Goal: Transaction & Acquisition: Obtain resource

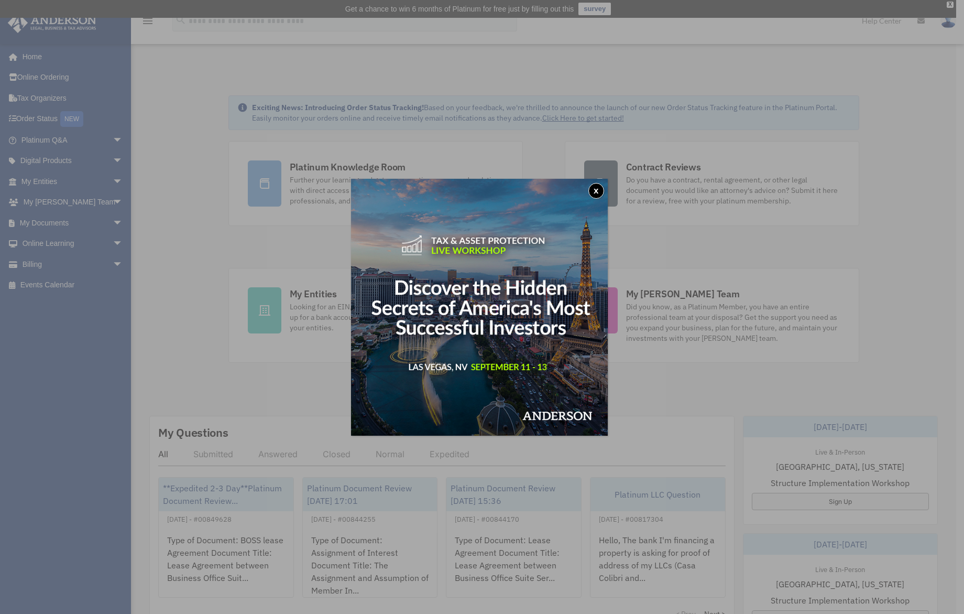
click at [600, 190] on button "x" at bounding box center [597, 191] width 16 height 16
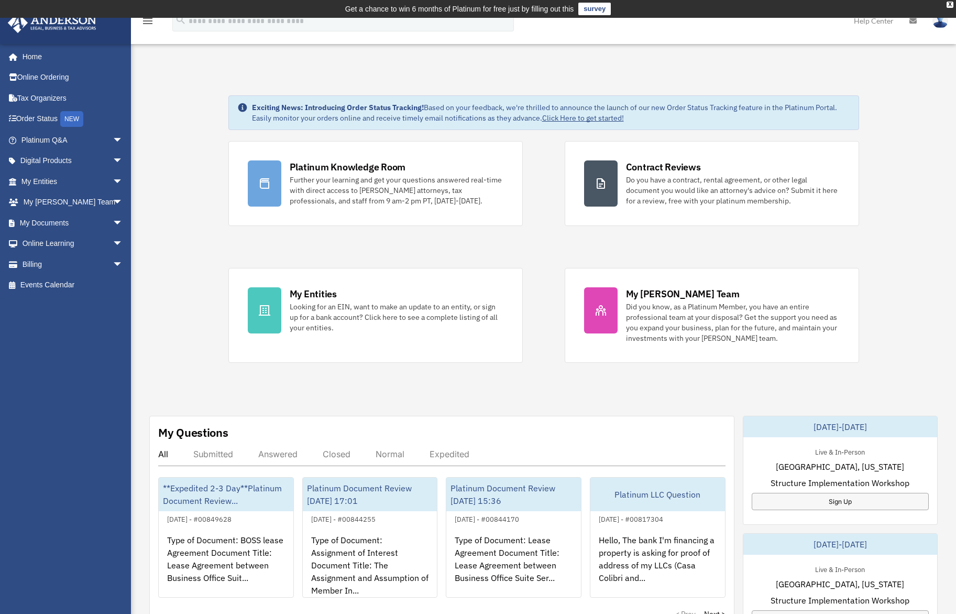
click at [207, 267] on div "Exciting News: Introducing Order Status Tracking! Based on your feedback, we're…" at bounding box center [543, 551] width 841 height 964
click at [113, 199] on span "arrow_drop_down" at bounding box center [123, 202] width 21 height 21
click at [113, 287] on span "arrow_drop_down" at bounding box center [123, 297] width 21 height 21
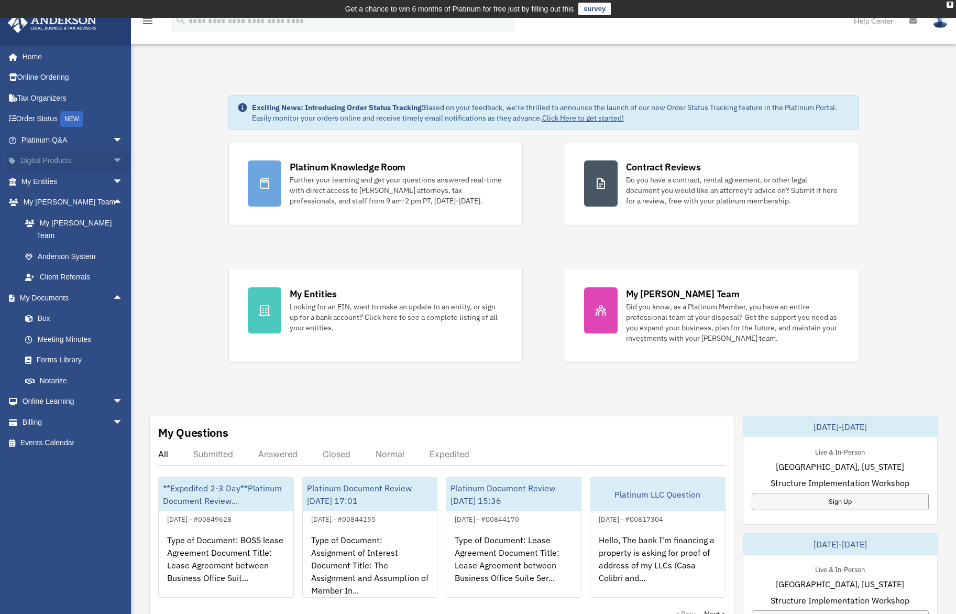
click at [113, 156] on span "arrow_drop_down" at bounding box center [123, 160] width 21 height 21
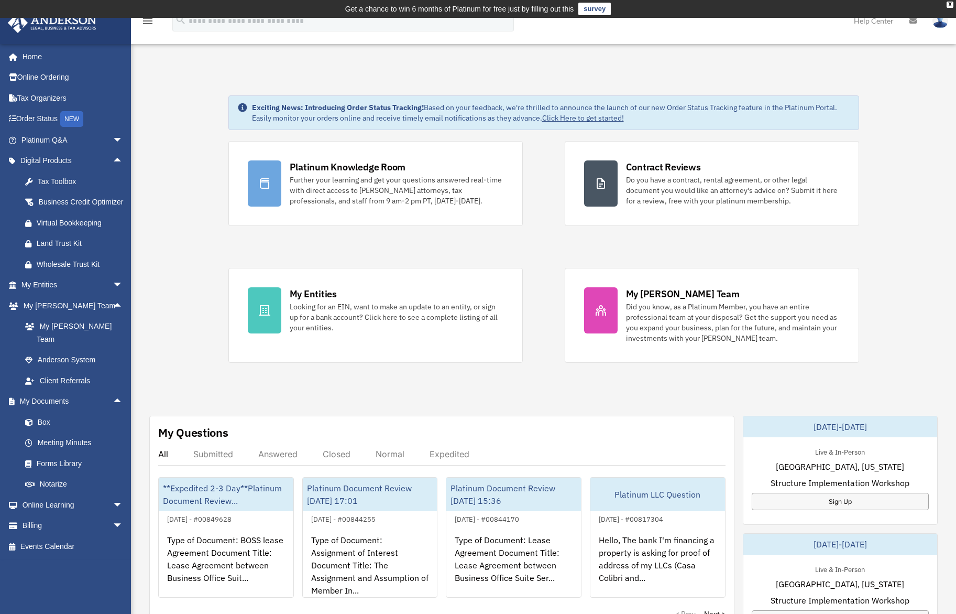
click at [152, 153] on div "Exciting News: Introducing Order Status Tracking! Based on your feedback, we're…" at bounding box center [543, 551] width 841 height 964
click at [41, 100] on link "Tax Organizers" at bounding box center [73, 98] width 132 height 21
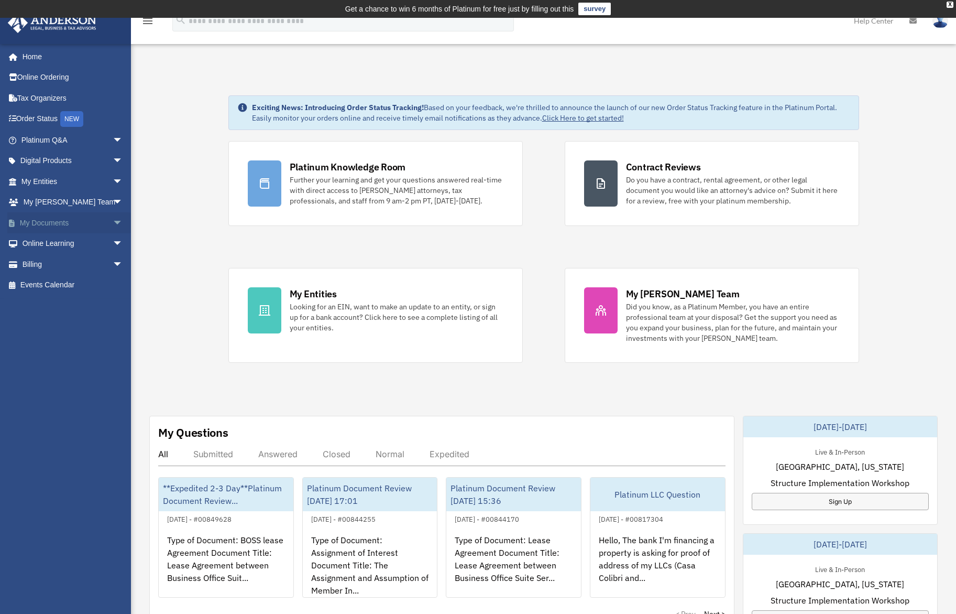
click at [113, 224] on span "arrow_drop_down" at bounding box center [123, 222] width 21 height 21
click at [31, 242] on span at bounding box center [34, 243] width 7 height 7
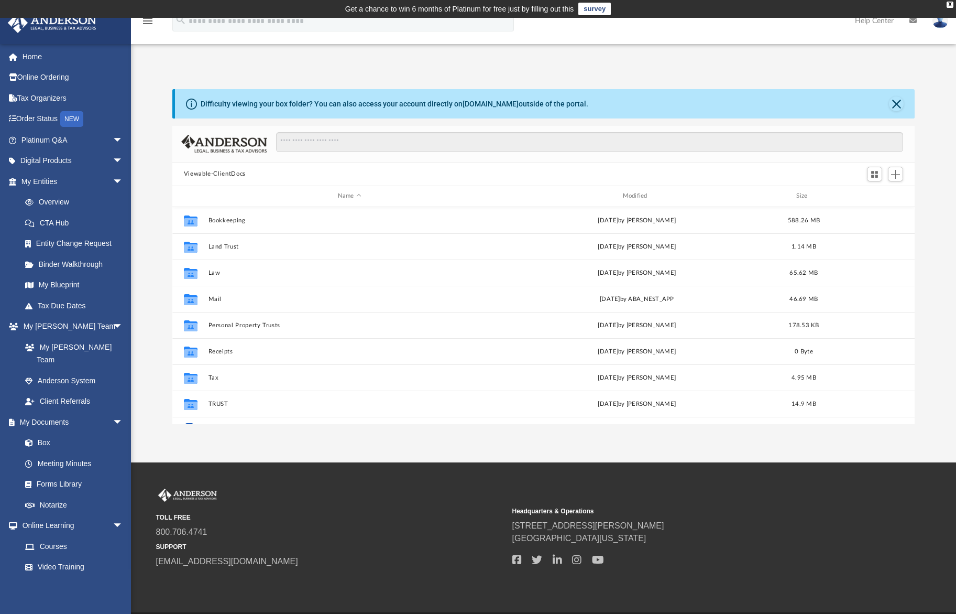
scroll to position [230, 735]
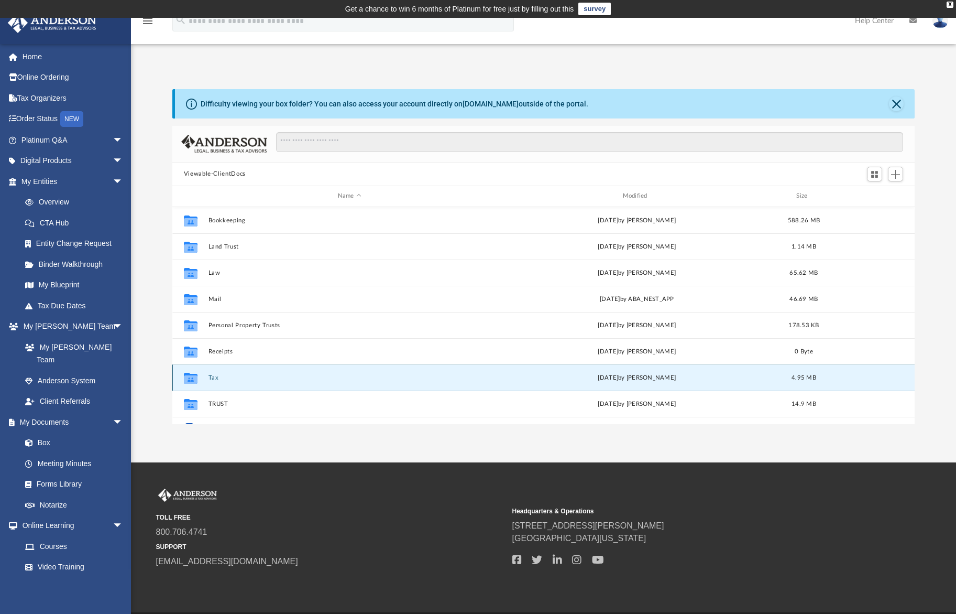
click at [213, 376] on button "Tax" at bounding box center [349, 377] width 283 height 7
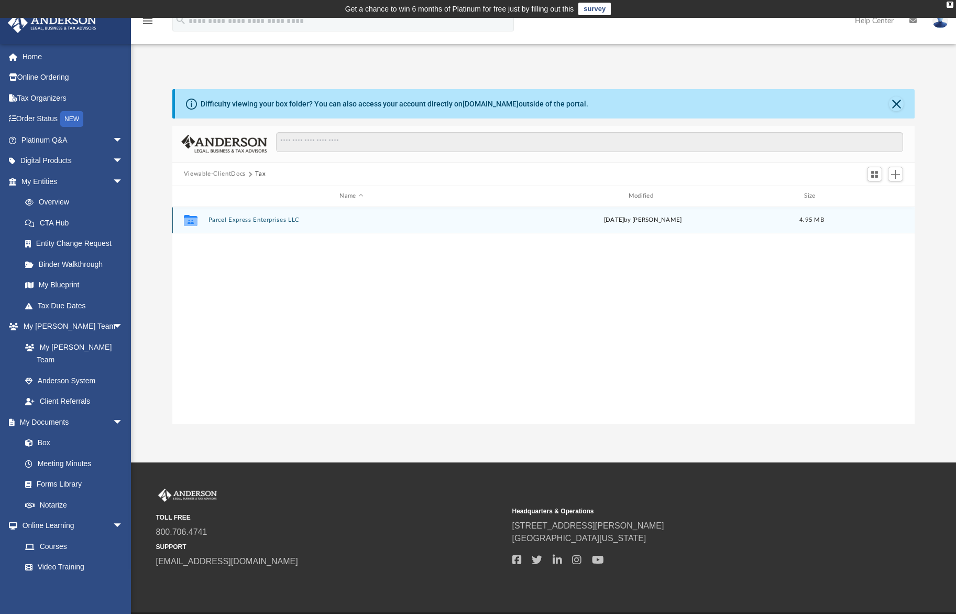
click at [230, 217] on button "Parcel Express Enterprises LLC" at bounding box center [351, 219] width 287 height 7
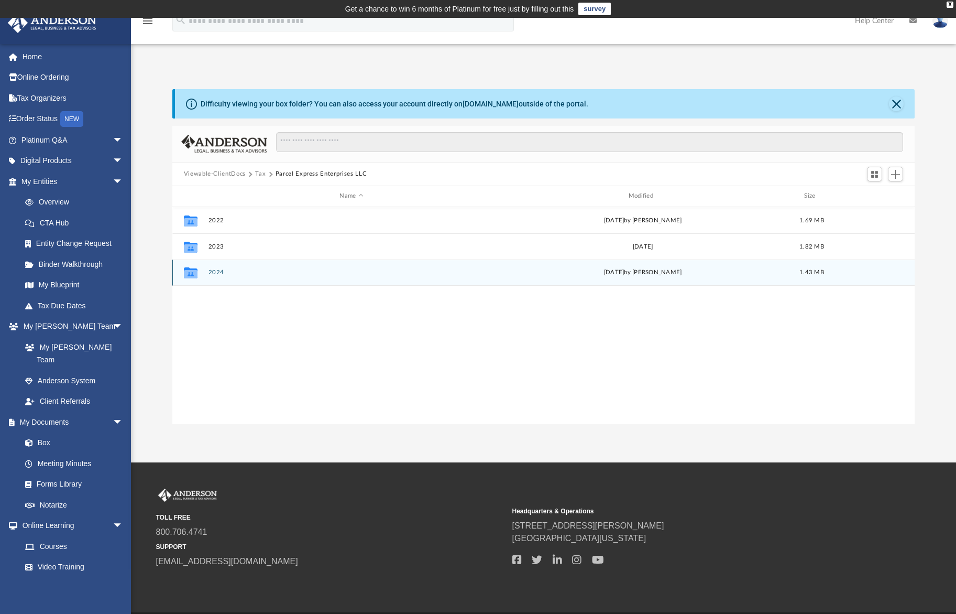
click at [216, 271] on button "2024" at bounding box center [351, 272] width 287 height 7
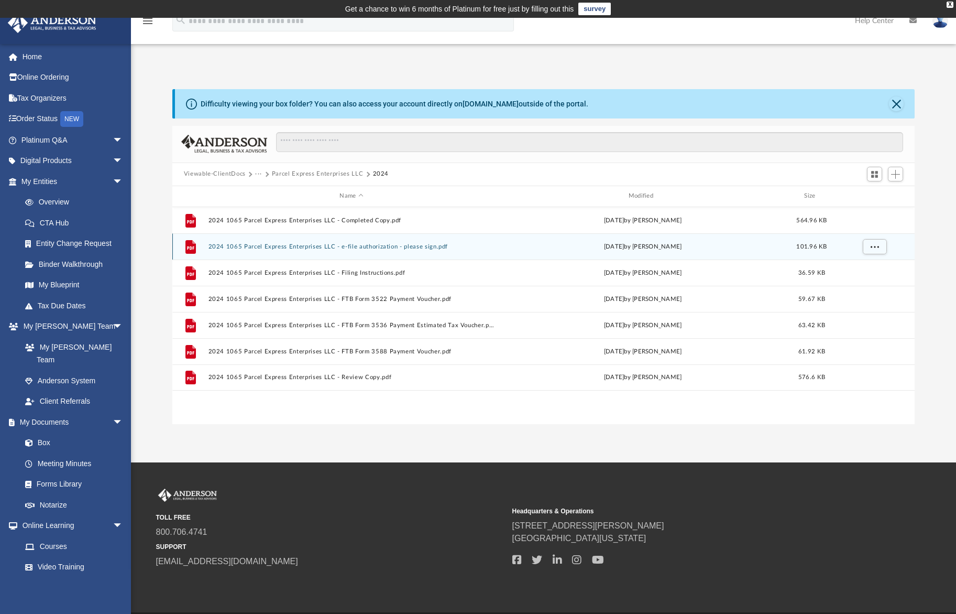
click at [278, 245] on button "2024 1065 Parcel Express Enterprises LLC - e-file authorization - please sign.p…" at bounding box center [351, 246] width 287 height 7
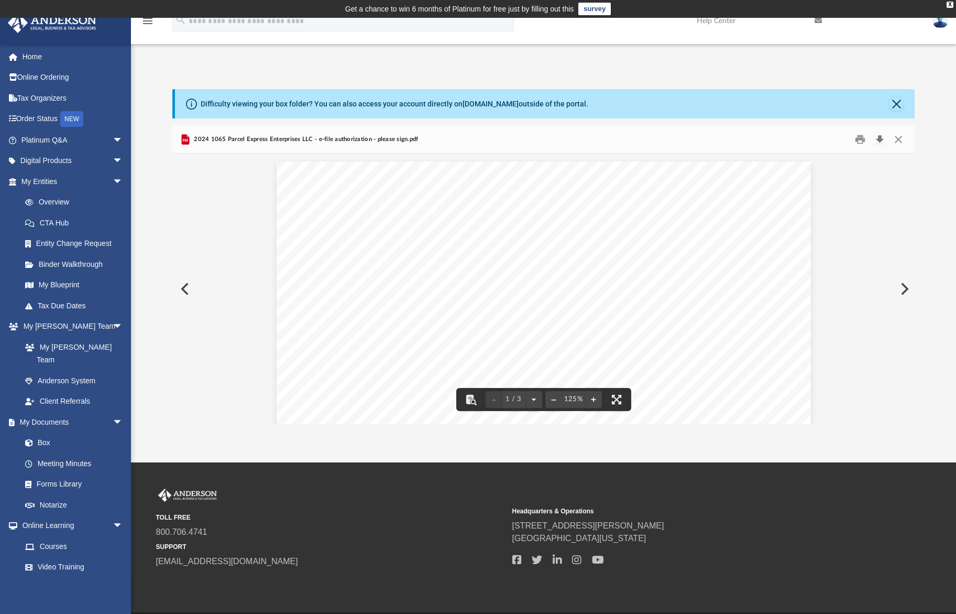
click at [879, 137] on button "Download" at bounding box center [880, 139] width 19 height 16
